Goal: Navigation & Orientation: Find specific page/section

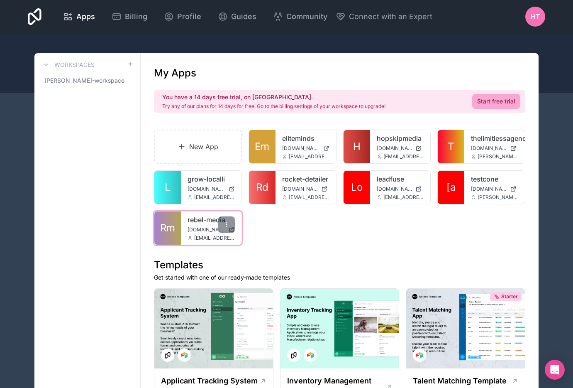
click at [197, 218] on link "rebel-media" at bounding box center [211, 220] width 47 height 10
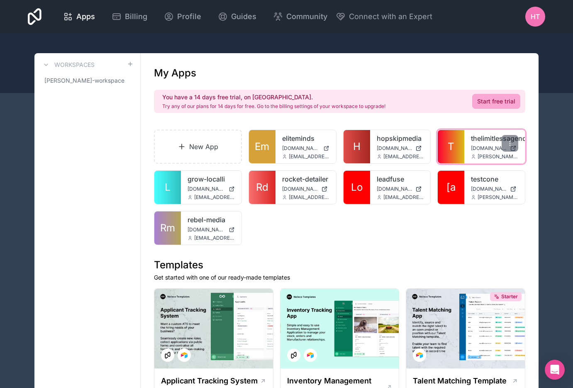
click at [480, 138] on link "thelimitlessagency" at bounding box center [494, 138] width 47 height 10
click at [495, 134] on link "thelimitlessagency" at bounding box center [494, 138] width 47 height 10
